Goal: Use online tool/utility: Utilize a website feature to perform a specific function

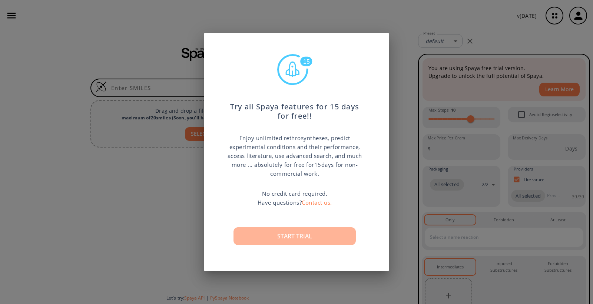
click at [313, 235] on button "Start trial" at bounding box center [295, 236] width 122 height 18
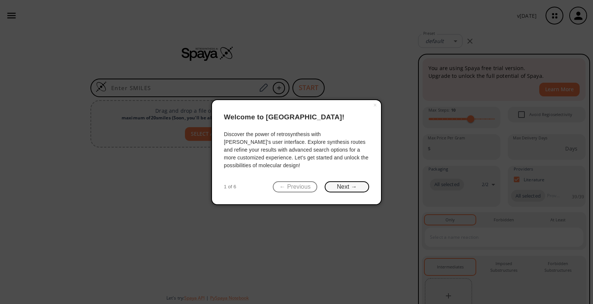
click at [343, 186] on button "Next →" at bounding box center [347, 186] width 45 height 11
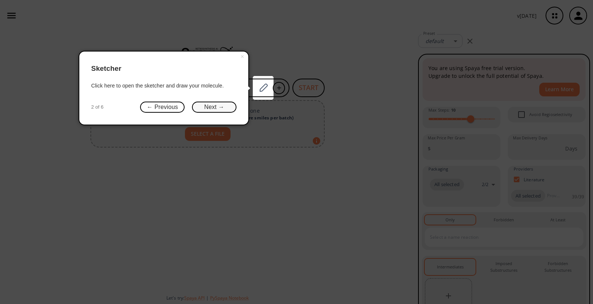
click at [209, 106] on button "Next →" at bounding box center [214, 107] width 45 height 11
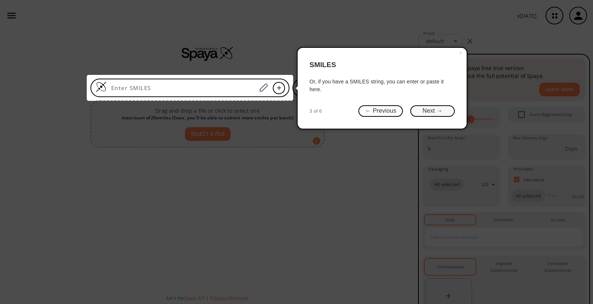
click at [434, 108] on button "Next →" at bounding box center [433, 110] width 45 height 11
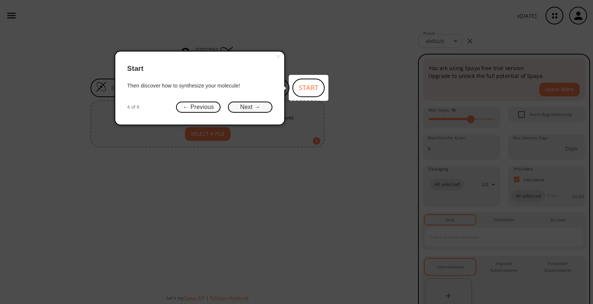
click at [256, 105] on button "Next →" at bounding box center [250, 107] width 45 height 11
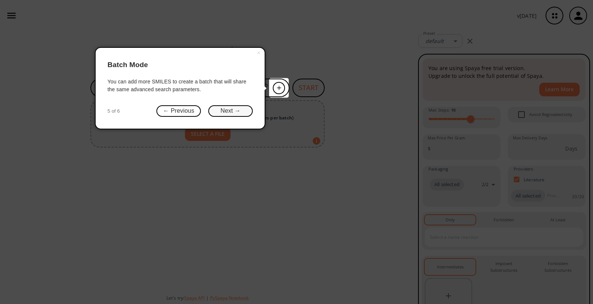
click at [237, 111] on button "Next →" at bounding box center [230, 110] width 45 height 11
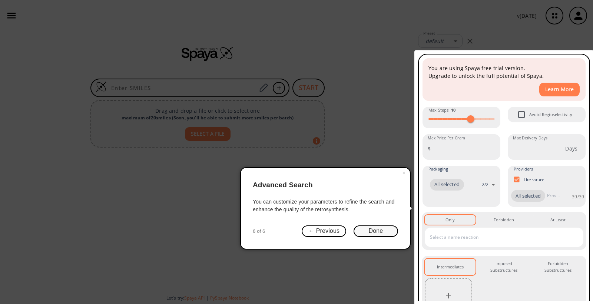
click at [370, 231] on button "Done" at bounding box center [376, 230] width 45 height 11
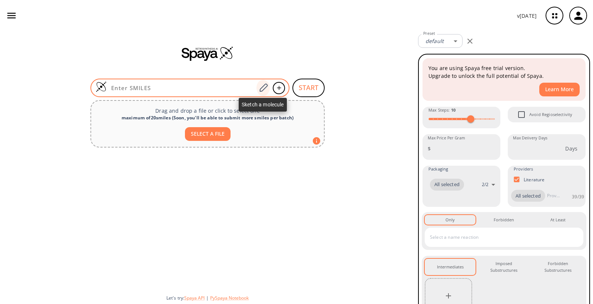
click at [264, 87] on icon at bounding box center [263, 88] width 10 height 10
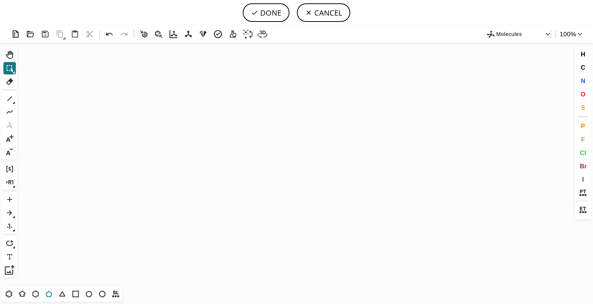
click at [50, 295] on icon at bounding box center [49, 294] width 10 height 10
click at [243, 141] on icon "Created with [PERSON_NAME] 2.3.0" at bounding box center [296, 164] width 553 height 243
click at [7, 99] on icon at bounding box center [10, 99] width 10 height 10
click at [583, 93] on span "O" at bounding box center [583, 93] width 5 height 7
click at [255, 136] on tspan "O" at bounding box center [255, 137] width 4 height 6
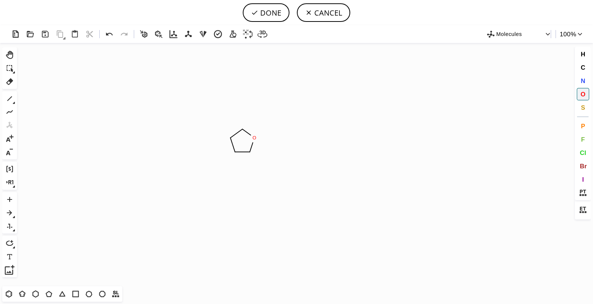
click at [13, 102] on icon at bounding box center [14, 103] width 3 height 3
click at [169, 99] on icon at bounding box center [171, 98] width 5 height 5
drag, startPoint x: 251, startPoint y: 151, endPoint x: 254, endPoint y: 159, distance: 9.0
drag, startPoint x: 234, startPoint y: 151, endPoint x: 230, endPoint y: 162, distance: 12.1
click at [14, 102] on icon at bounding box center [14, 103] width 3 height 3
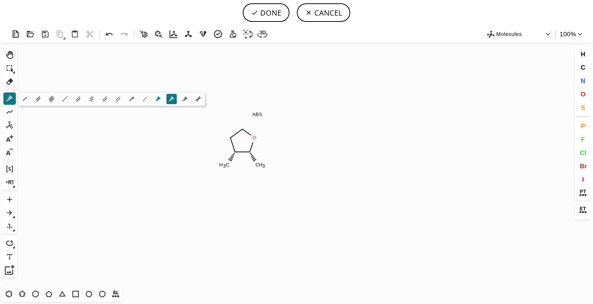
click at [154, 95] on icon at bounding box center [158, 99] width 8 height 8
click at [583, 138] on span "F" at bounding box center [583, 139] width 4 height 7
click at [225, 123] on tspan "F" at bounding box center [224, 124] width 3 height 6
click at [585, 79] on span "N" at bounding box center [583, 80] width 4 height 7
click at [226, 165] on tspan "N" at bounding box center [226, 166] width 4 height 6
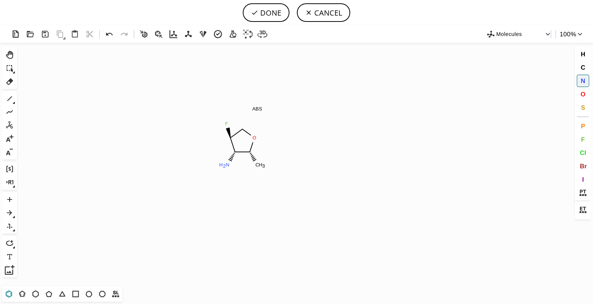
click at [10, 295] on icon at bounding box center [9, 294] width 10 height 10
click at [268, 171] on icon "Created with [PERSON_NAME] 2.3.0 O C H 3 N H 2 F ABS N" at bounding box center [296, 164] width 553 height 243
click at [108, 32] on icon at bounding box center [109, 34] width 11 height 11
click at [262, 32] on icon at bounding box center [263, 33] width 10 height 7
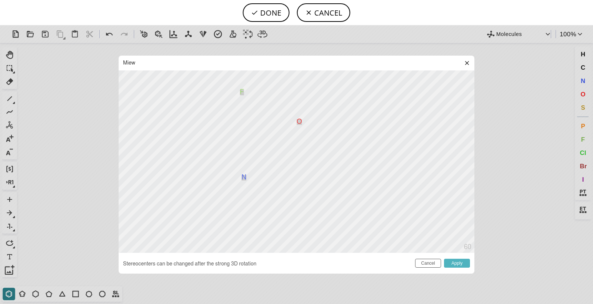
click at [453, 263] on button "Apply" at bounding box center [457, 263] width 26 height 9
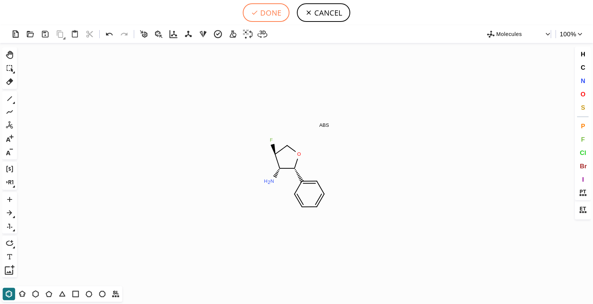
click at [269, 10] on button "DONE" at bounding box center [266, 12] width 47 height 19
type input "C1O[C@H](C2C=CC=CC=2)[C@H](N)[C@H]1F"
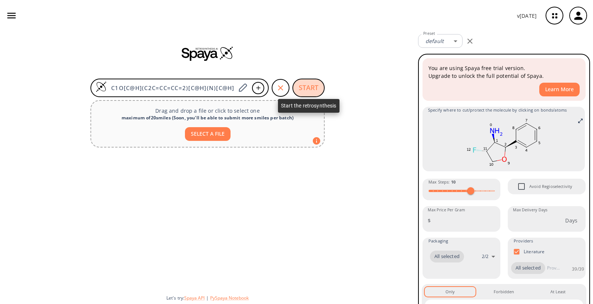
click at [310, 86] on button "START" at bounding box center [309, 88] width 32 height 19
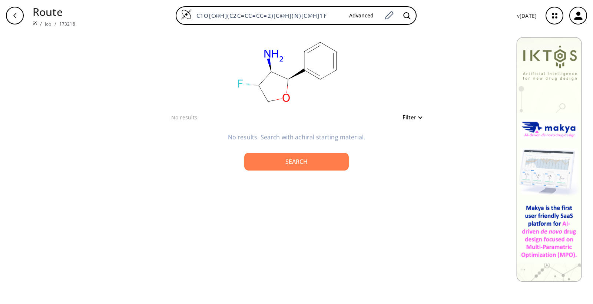
click at [409, 118] on button "Filter" at bounding box center [410, 118] width 24 height 6
click at [379, 99] on div at bounding box center [296, 152] width 593 height 304
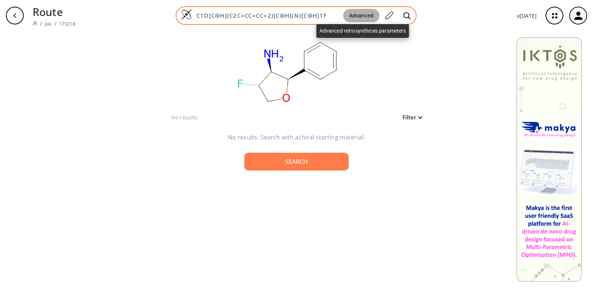
click at [362, 16] on button "Advanced" at bounding box center [361, 16] width 36 height 14
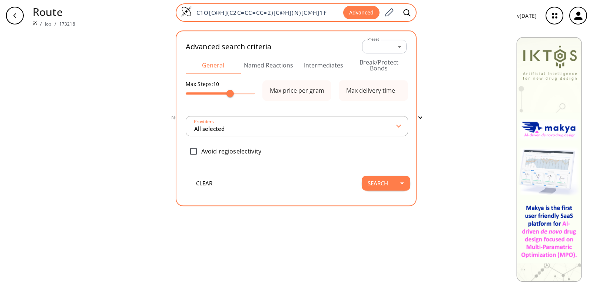
type input "All selected"
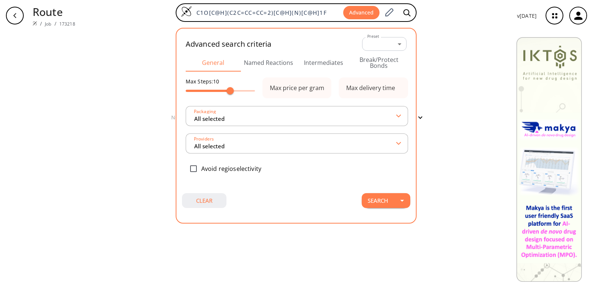
click at [207, 202] on button "clear" at bounding box center [204, 200] width 45 height 15
click at [333, 29] on div "Advanced search criteria Preset ​ -1 Preset General Named Reactions Intermediat…" at bounding box center [296, 126] width 241 height 196
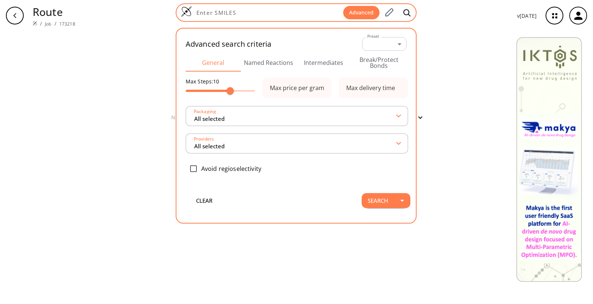
drag, startPoint x: 310, startPoint y: 25, endPoint x: 319, endPoint y: 21, distance: 10.1
click at [310, 25] on div "Advanced search criteria Preset ​ -1 Preset General Named Reactions Intermediat…" at bounding box center [296, 25] width 241 height 6
click at [391, 10] on icon at bounding box center [390, 12] width 8 height 8
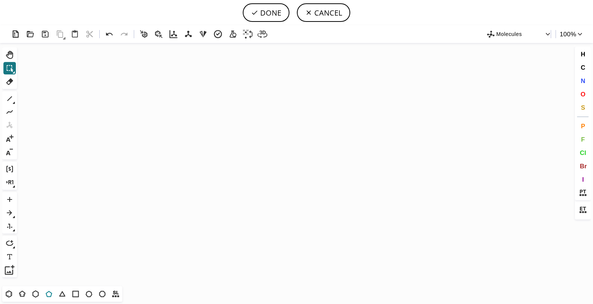
click at [50, 294] on icon at bounding box center [49, 294] width 10 height 10
click at [263, 142] on icon "Created with [PERSON_NAME] 2.3.0" at bounding box center [296, 164] width 553 height 243
drag, startPoint x: 584, startPoint y: 94, endPoint x: 577, endPoint y: 95, distance: 7.1
click at [584, 94] on span "O" at bounding box center [583, 93] width 5 height 7
click at [275, 141] on tspan "O" at bounding box center [275, 141] width 4 height 6
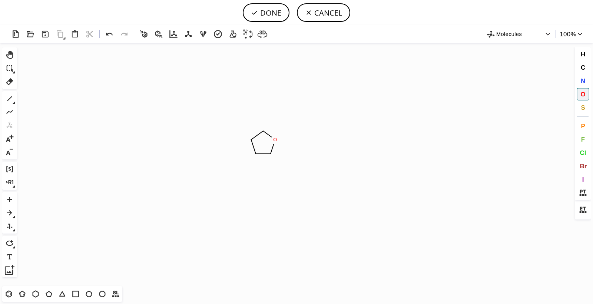
click at [13, 102] on icon at bounding box center [14, 103] width 3 height 3
drag, startPoint x: 168, startPoint y: 99, endPoint x: 170, endPoint y: 102, distance: 3.8
click at [168, 99] on icon at bounding box center [172, 99] width 8 height 8
drag, startPoint x: 270, startPoint y: 152, endPoint x: 274, endPoint y: 164, distance: 12.4
click at [15, 103] on button "1" at bounding box center [9, 98] width 13 height 13
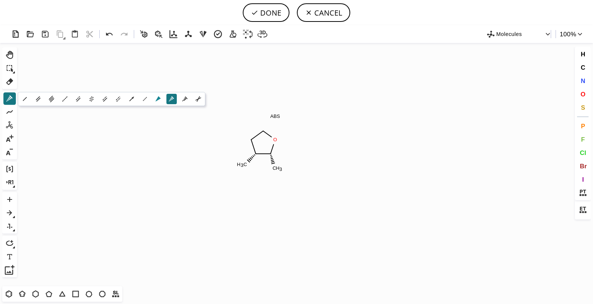
click at [156, 99] on icon at bounding box center [158, 98] width 5 height 5
click at [584, 92] on span "O" at bounding box center [583, 93] width 5 height 7
click at [244, 124] on tspan "O" at bounding box center [244, 125] width 4 height 6
click at [583, 80] on span "N" at bounding box center [583, 80] width 4 height 7
click at [246, 166] on tspan "N" at bounding box center [246, 166] width 4 height 6
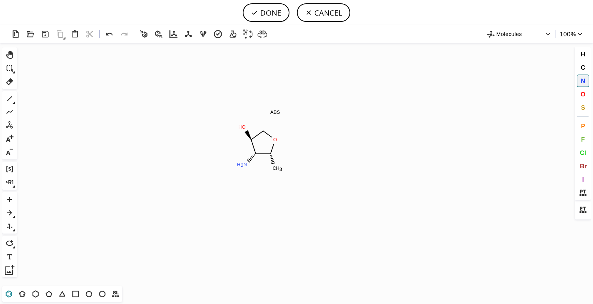
click at [11, 293] on icon at bounding box center [9, 294] width 10 height 10
click at [548, 34] on icon "button" at bounding box center [548, 33] width 7 height 7
click at [550, 33] on div at bounding box center [296, 152] width 593 height 304
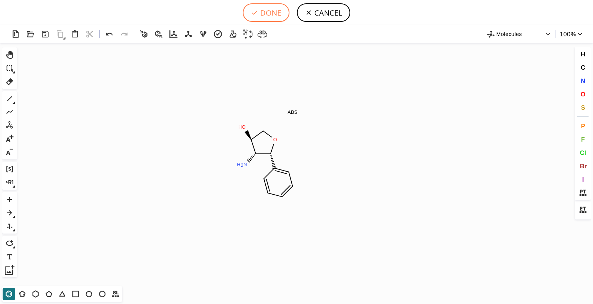
click at [262, 13] on button "DONE" at bounding box center [266, 12] width 47 height 19
type input "C1O[C@H](C2C=CC=CC=2)[C@H](N)[C@H]1O"
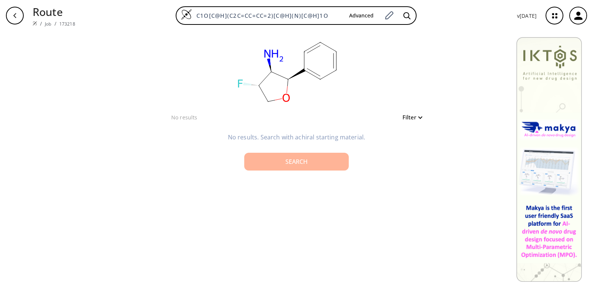
click at [299, 162] on div "Search" at bounding box center [296, 162] width 93 height 6
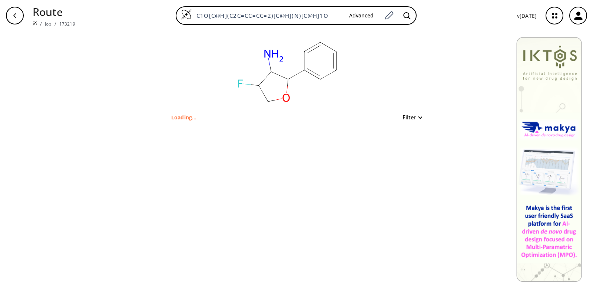
type input "NC1C(F)COC1c1ccccc1"
click at [557, 15] on icon "button" at bounding box center [555, 15] width 5 height 5
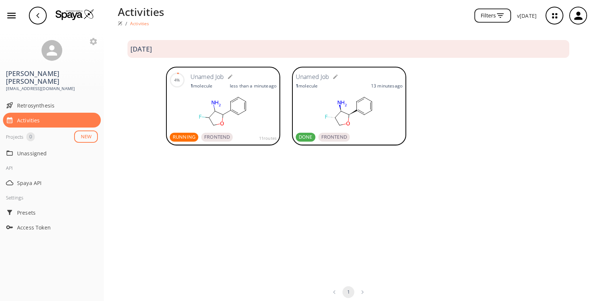
click at [182, 138] on span "RUNNING" at bounding box center [184, 137] width 29 height 7
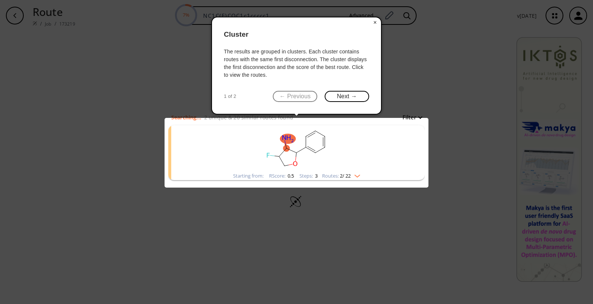
click at [374, 22] on button "×" at bounding box center [375, 22] width 12 height 10
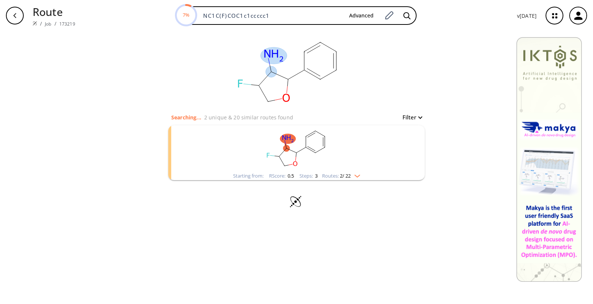
click at [374, 88] on div "clear" at bounding box center [296, 72] width 257 height 82
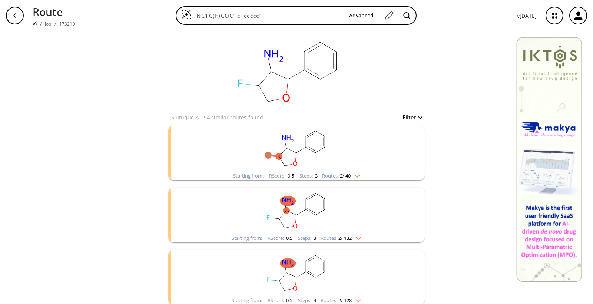
scroll to position [4, 0]
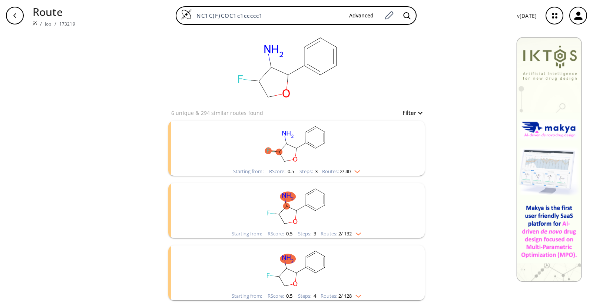
click at [357, 171] on img "clusters" at bounding box center [356, 170] width 10 height 6
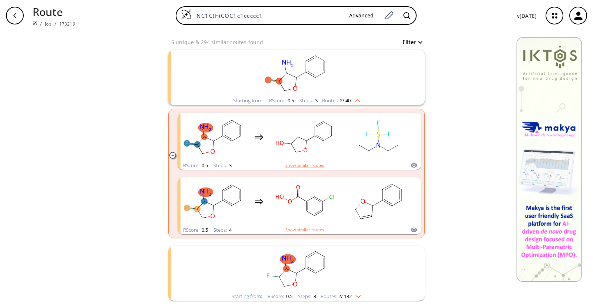
scroll to position [80, 0]
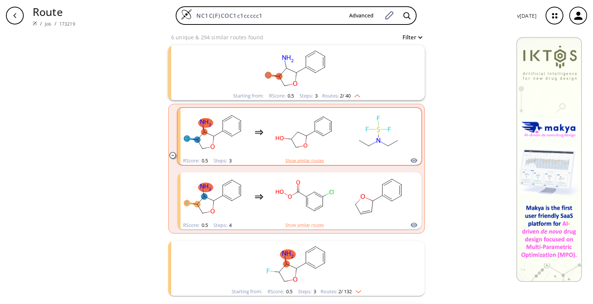
click at [316, 161] on button "Show similar routes" at bounding box center [305, 160] width 39 height 7
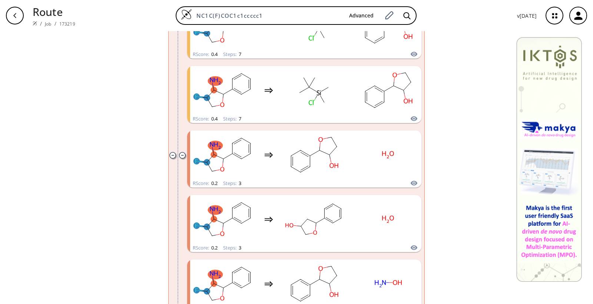
scroll to position [372, 0]
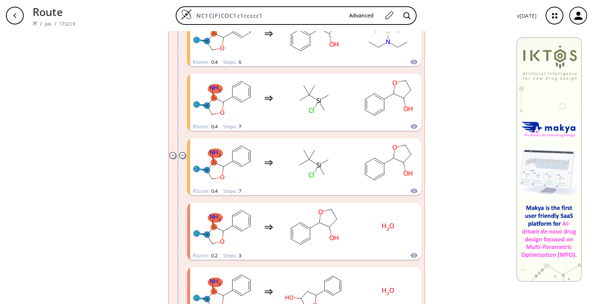
click at [182, 155] on icon "clusters" at bounding box center [183, 155] width 2 height 0
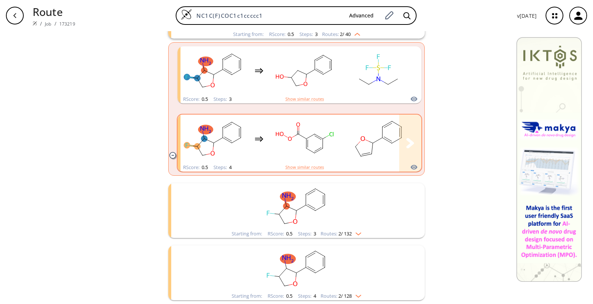
scroll to position [138, 0]
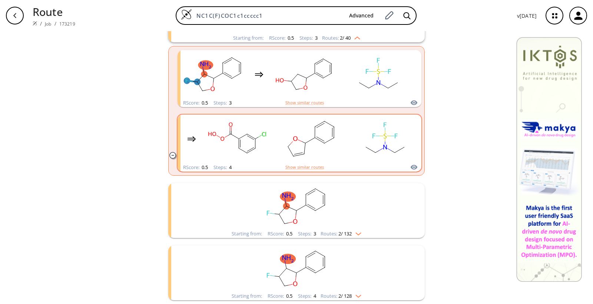
click at [170, 154] on icon "clusters" at bounding box center [172, 155] width 6 height 6
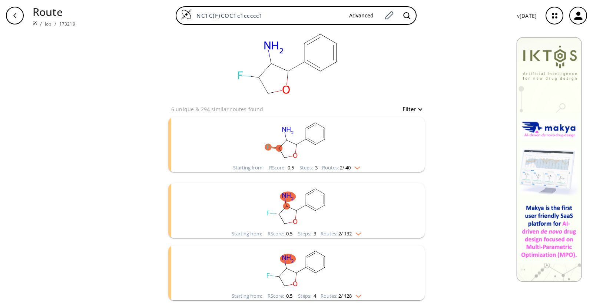
scroll to position [4, 0]
click at [358, 233] on img "clusters" at bounding box center [357, 233] width 10 height 6
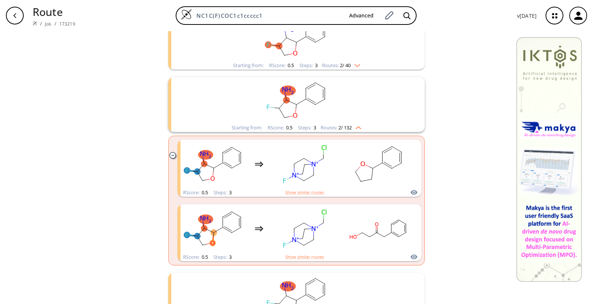
scroll to position [124, 0]
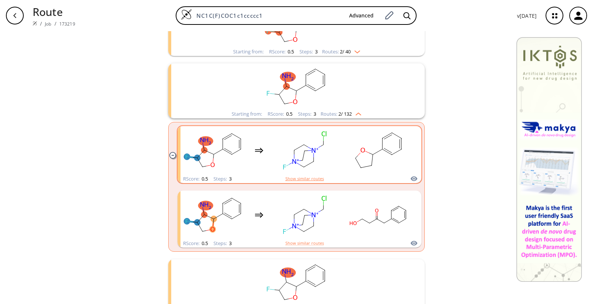
click at [303, 179] on button "Show similar routes" at bounding box center [305, 178] width 39 height 7
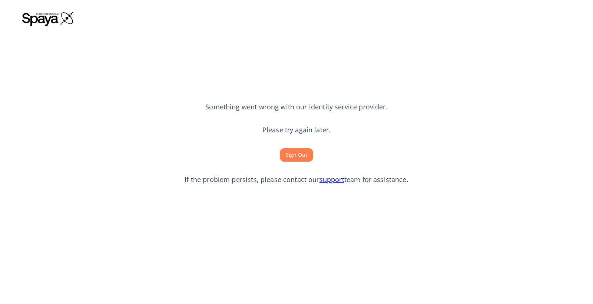
scroll to position [0, 0]
click at [303, 155] on button "Sign Out" at bounding box center [296, 155] width 33 height 14
